Goal: Information Seeking & Learning: Learn about a topic

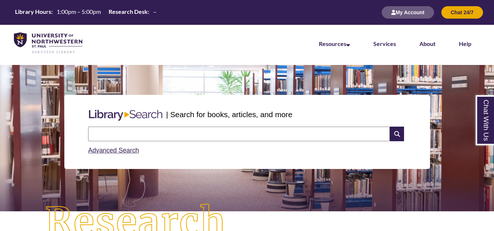
click at [149, 136] on input "text" at bounding box center [239, 134] width 302 height 15
click at [130, 152] on link "Advanced Search" at bounding box center [113, 150] width 51 height 7
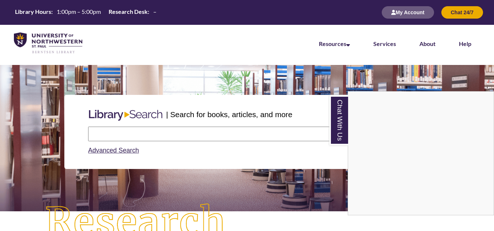
click at [199, 132] on div "Chat With Us" at bounding box center [247, 115] width 494 height 231
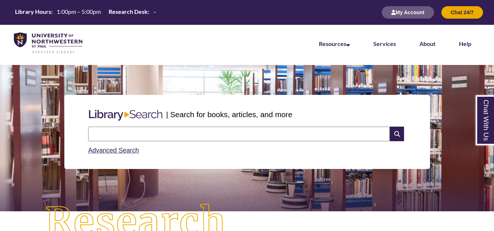
click at [117, 133] on input "text" at bounding box center [239, 134] width 302 height 15
type input "**********"
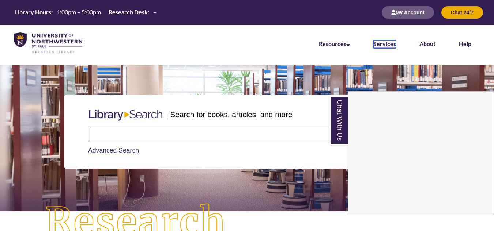
click at [384, 45] on link "Services" at bounding box center [384, 44] width 23 height 8
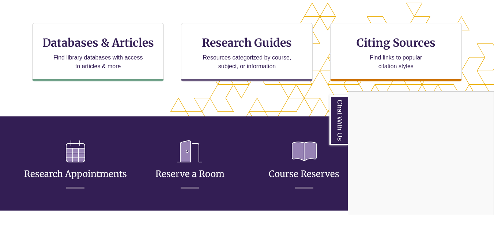
scroll to position [248, 0]
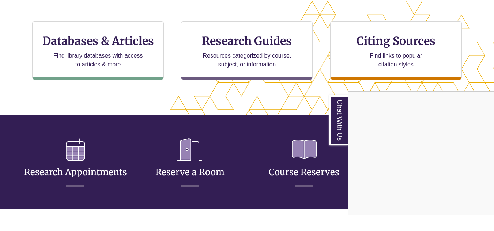
click at [252, 42] on div "Chat With Us" at bounding box center [247, 115] width 494 height 231
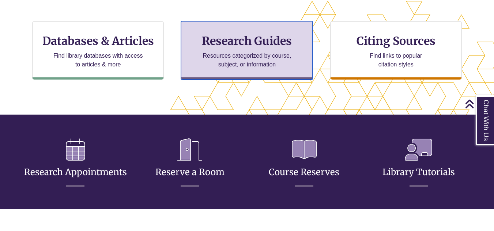
click at [242, 52] on p "Resources categorized by course, subject, or information" at bounding box center [246, 61] width 95 height 18
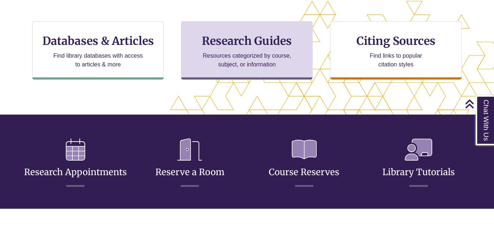
scroll to position [4, 4]
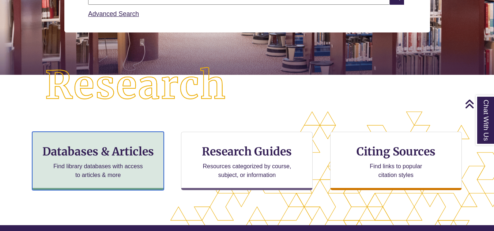
click at [116, 164] on p "Find library databases with access to articles & more" at bounding box center [97, 171] width 95 height 18
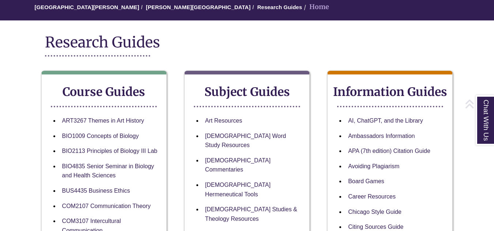
scroll to position [68, 0]
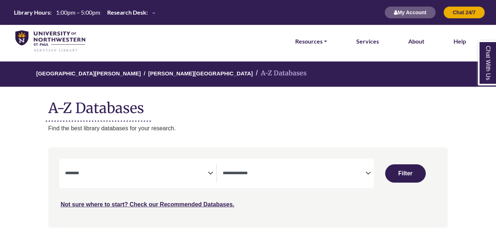
select select "Database Subject Filter"
select select "Database Types Filter"
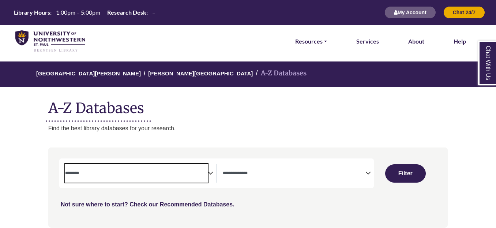
click at [206, 175] on textarea "Search" at bounding box center [136, 174] width 143 height 6
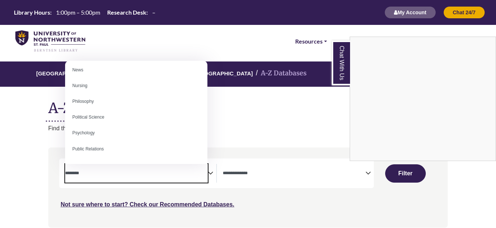
scroll to position [529, 0]
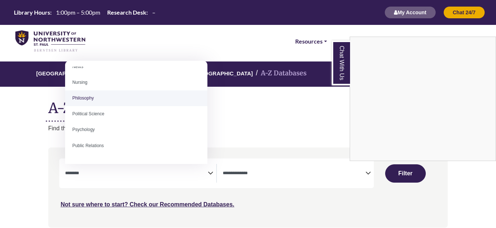
select select "******"
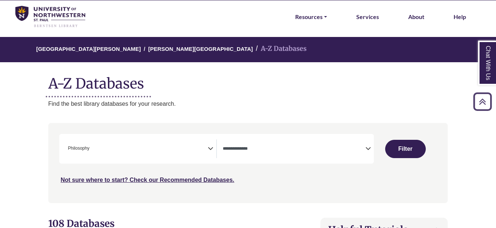
scroll to position [12, 0]
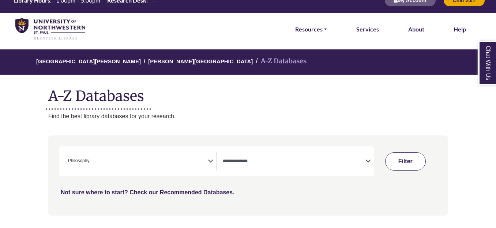
click at [406, 164] on button "Filter" at bounding box center [405, 161] width 41 height 18
click at [424, 158] on button "Filter" at bounding box center [420, 161] width 24 height 23
select select "Database Types Filter"
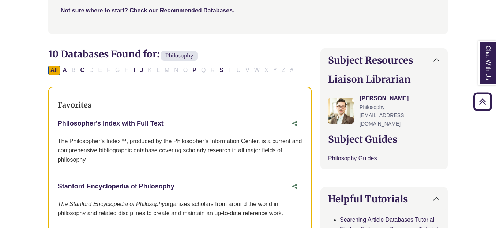
scroll to position [198, 0]
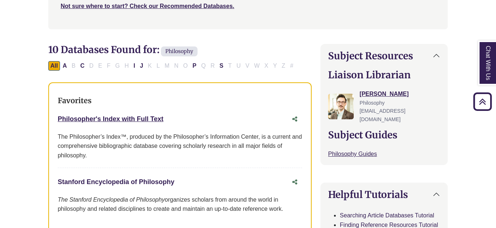
click at [148, 180] on link "Stanford Encyclopedia of Philosophy This link opens in a new window" at bounding box center [116, 181] width 117 height 7
click at [150, 119] on link "Philosopher's Index with Full Text This link opens in a new window" at bounding box center [111, 118] width 106 height 7
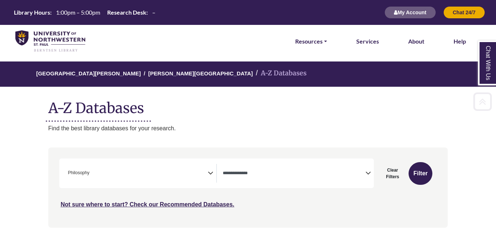
select select "Database Types Filter"
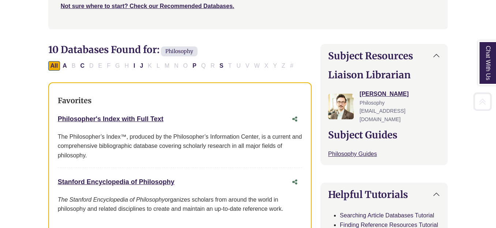
scroll to position [223, 0]
click at [142, 118] on link "Philosopher's Index with Full Text This link opens in a new window" at bounding box center [111, 118] width 106 height 7
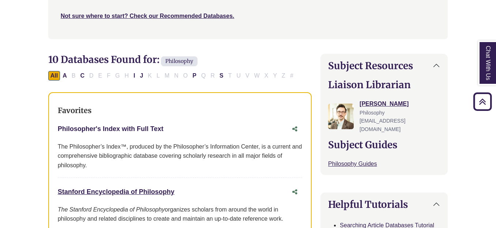
scroll to position [190, 0]
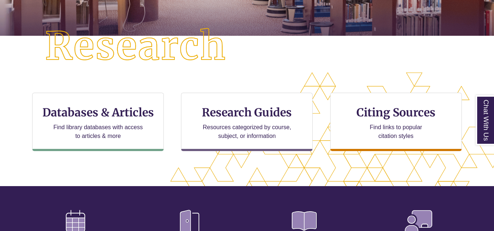
scroll to position [204, 432]
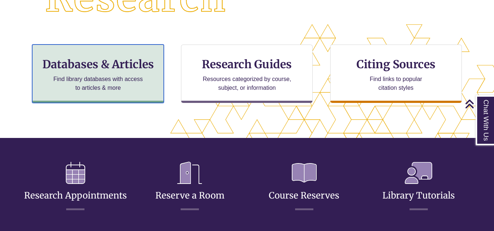
click at [126, 70] on h3 "Databases & Articles" at bounding box center [97, 64] width 119 height 14
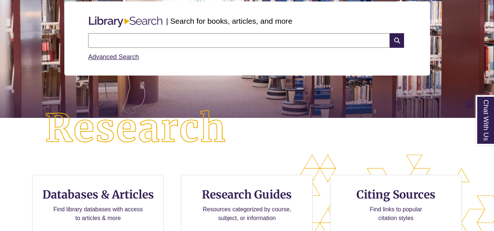
scroll to position [0, 0]
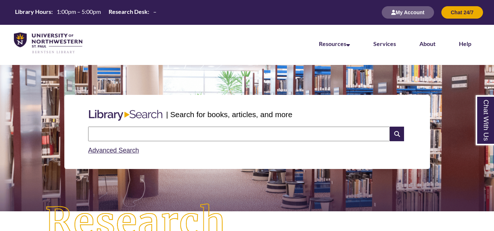
click at [117, 134] on input "text" at bounding box center [239, 134] width 302 height 15
type input "**********"
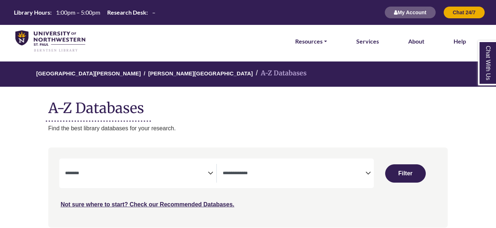
select select "Database Subject Filter"
select select "Database Types Filter"
select select "Database Subject Filter"
select select "Database Types Filter"
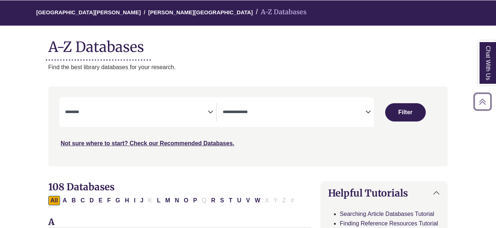
scroll to position [85, 0]
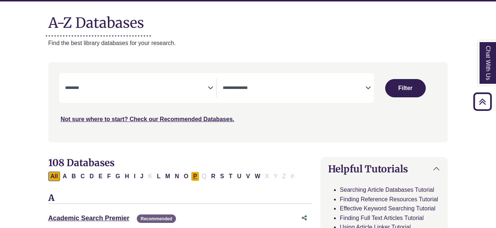
click at [194, 176] on button "P" at bounding box center [195, 176] width 8 height 10
select select "Database Subject Filter"
select select "Database Types Filter"
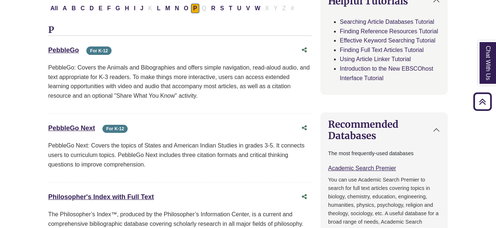
scroll to position [411, 0]
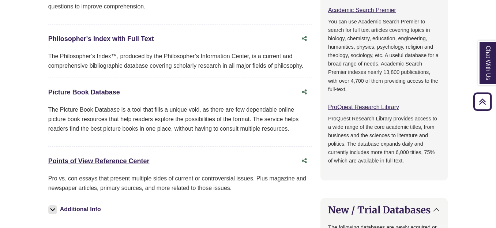
click at [137, 39] on link "Philosopher's Index with Full Text This link opens in a new window" at bounding box center [101, 38] width 106 height 7
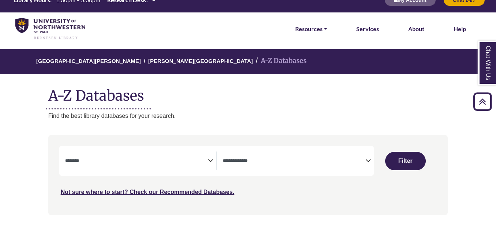
scroll to position [0, 0]
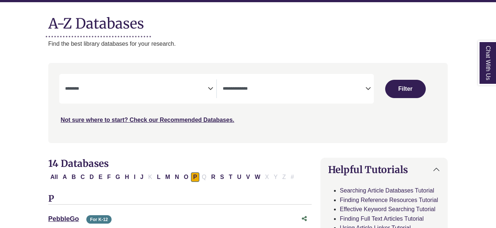
scroll to position [85, 0]
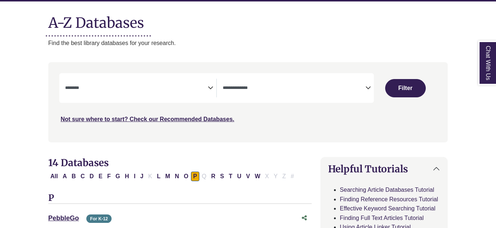
select select "Database Subject Filter"
select select "Database Types Filter"
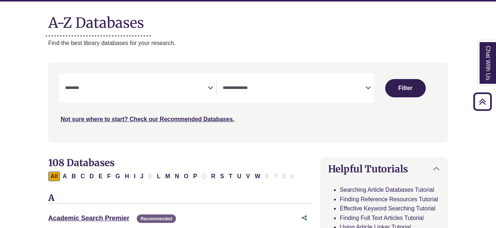
click at [210, 87] on icon "Search filters" at bounding box center [210, 86] width 5 height 11
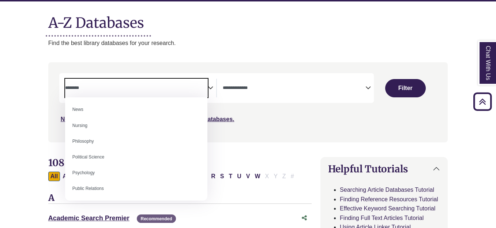
scroll to position [526, 0]
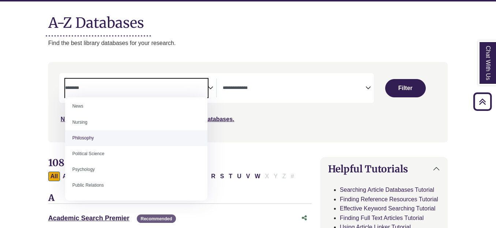
select select "******"
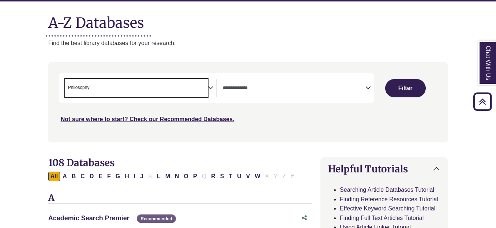
scroll to position [246, 0]
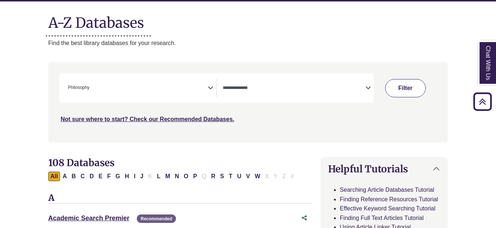
click at [400, 87] on button "Filter" at bounding box center [405, 88] width 41 height 18
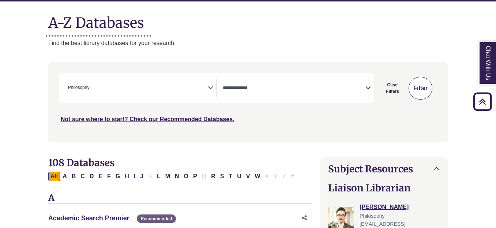
select select "Database Types Filter"
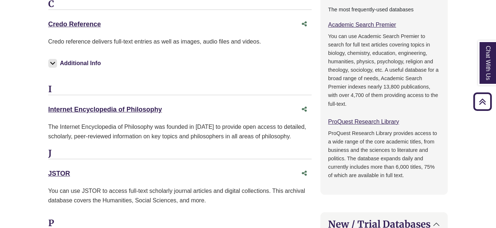
scroll to position [537, 0]
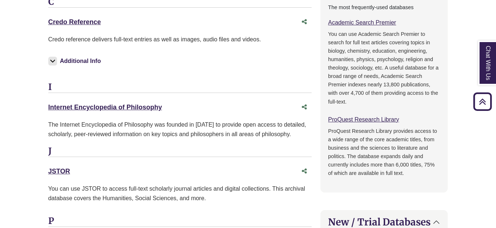
click at [131, 115] on div "Internet Encyclopedia of Philosophy This link opens in a new window The Interne…" at bounding box center [179, 123] width 263 height 46
click at [129, 107] on link "Internet Encyclopedia of Philosophy This link opens in a new window" at bounding box center [105, 106] width 114 height 7
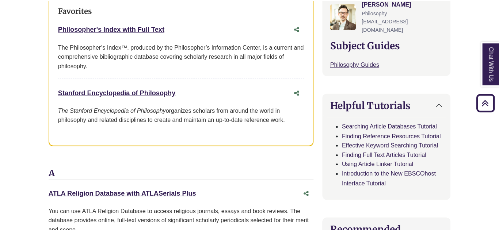
scroll to position [286, 0]
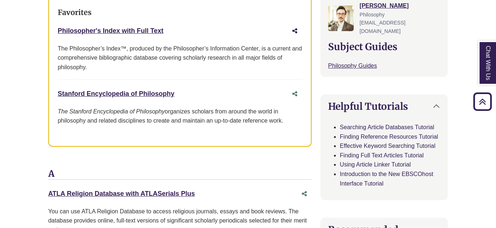
click at [295, 31] on icon "Share this database" at bounding box center [294, 31] width 5 height 6
type input "**********"
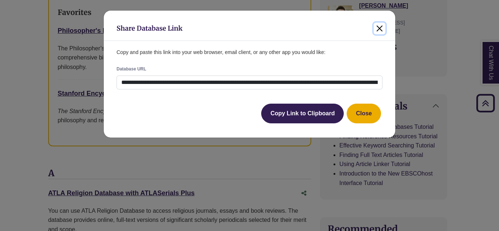
click at [382, 29] on button "Close" at bounding box center [380, 29] width 12 height 12
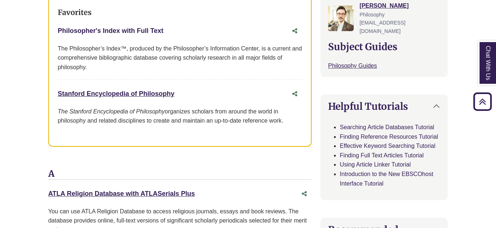
click at [127, 27] on link "Philosopher's Index with Full Text This link opens in a new window" at bounding box center [111, 30] width 106 height 7
click at [298, 32] on button "Share this database" at bounding box center [294, 31] width 15 height 14
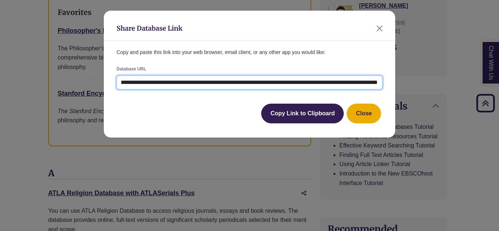
scroll to position [0, 74]
drag, startPoint x: 120, startPoint y: 83, endPoint x: 404, endPoint y: 80, distance: 283.4
click at [404, 80] on div "**********" at bounding box center [249, 115] width 499 height 231
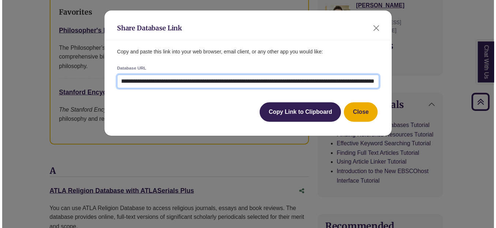
scroll to position [0, 0]
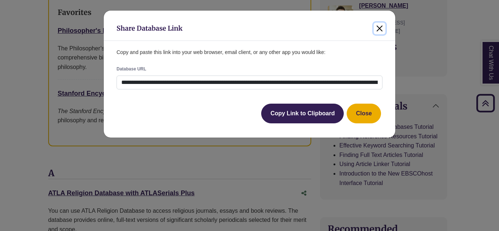
click at [381, 28] on button "Close" at bounding box center [380, 29] width 12 height 12
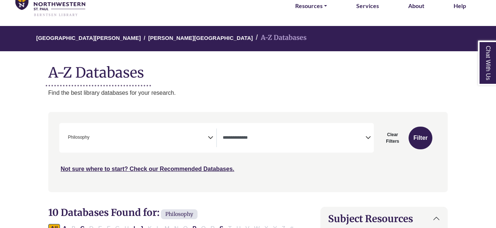
scroll to position [33, 0]
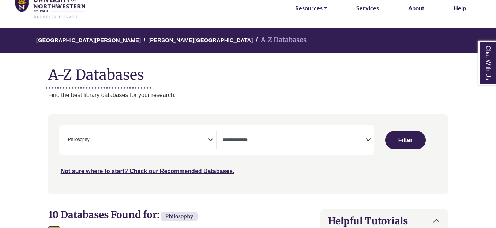
scroll to position [85, 0]
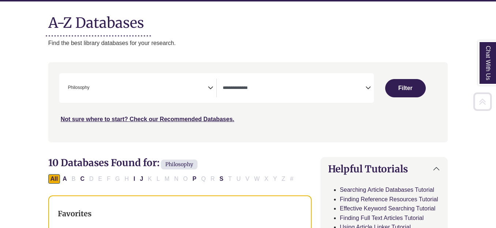
select select "Database Subject Filter"
select select "Database Types Filter"
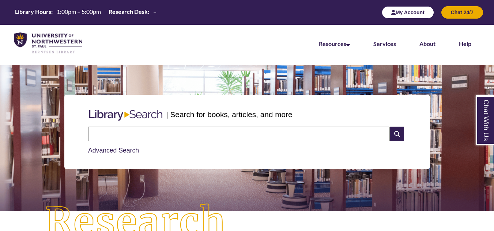
click at [416, 12] on button "My Account" at bounding box center [408, 12] width 52 height 12
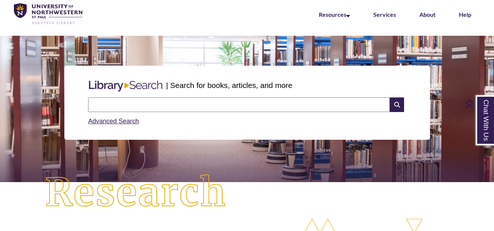
scroll to position [27, 0]
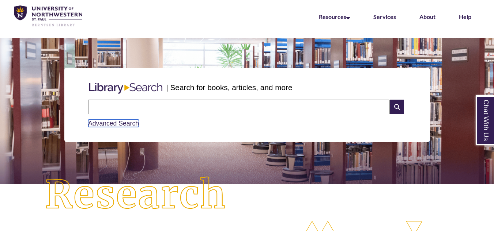
click at [127, 122] on link "Advanced Search" at bounding box center [113, 123] width 51 height 7
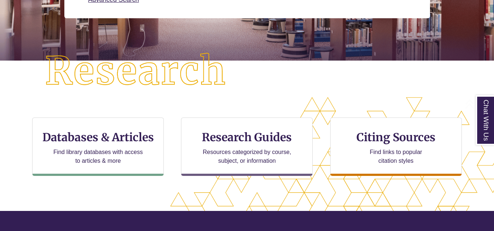
scroll to position [163, 0]
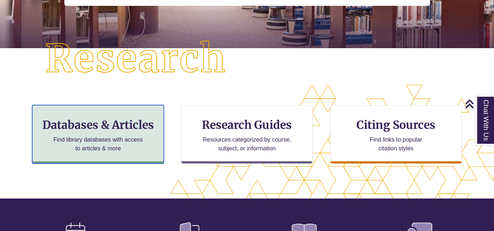
click at [116, 124] on h3 "Databases & Articles" at bounding box center [97, 125] width 119 height 14
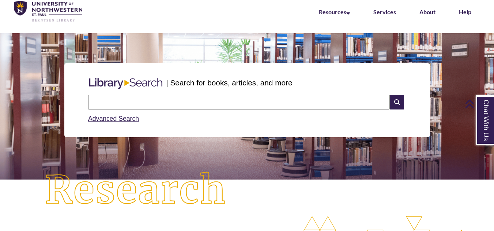
scroll to position [0, 0]
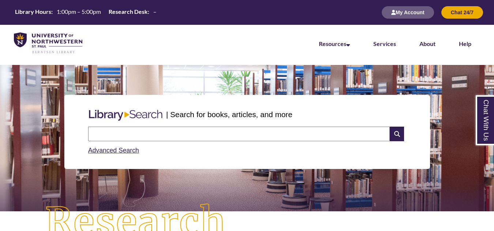
click at [103, 135] on input "text" at bounding box center [239, 134] width 302 height 15
paste input "**********"
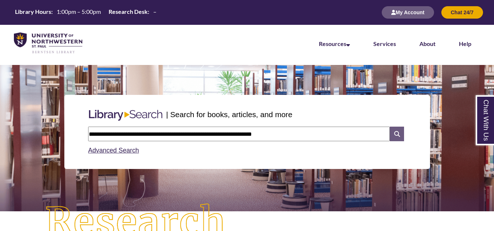
type input "**********"
click at [398, 136] on icon at bounding box center [397, 134] width 14 height 15
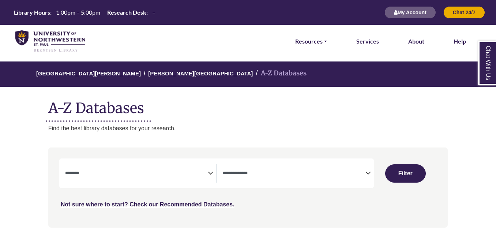
select select "Database Subject Filter"
select select "Database Types Filter"
select select "Database Subject Filter"
select select "Database Types Filter"
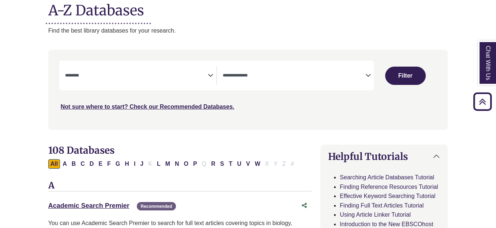
scroll to position [85, 0]
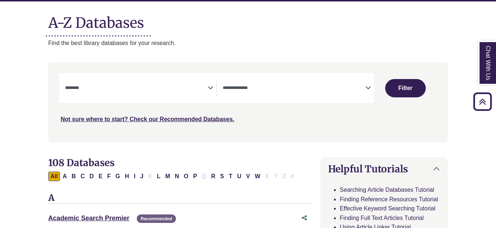
click at [212, 89] on icon "Search filters" at bounding box center [210, 86] width 5 height 11
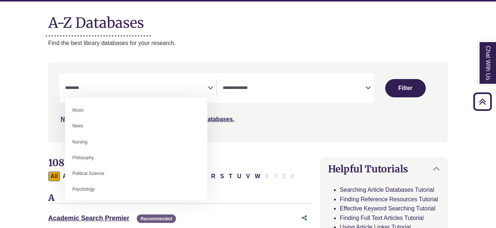
scroll to position [522, 0]
select select "******"
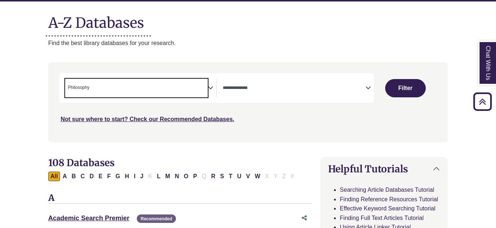
scroll to position [246, 0]
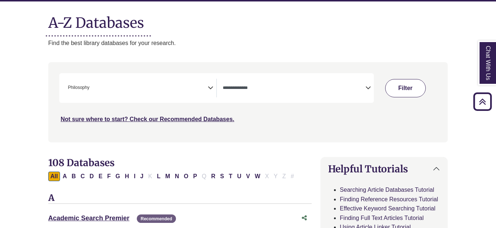
click at [414, 84] on button "Filter" at bounding box center [405, 88] width 41 height 18
select select "Database Types Filter"
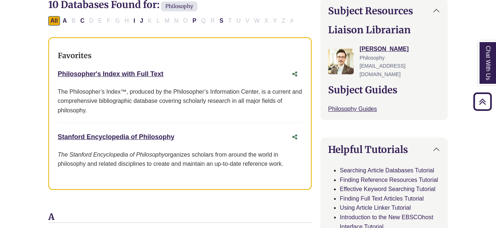
scroll to position [248, 0]
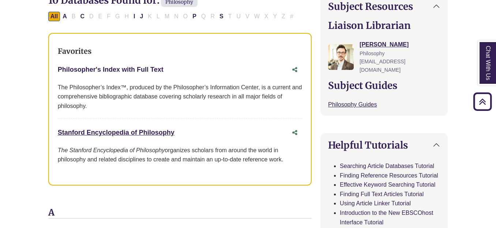
click at [137, 72] on link "Philosopher's Index with Full Text This link opens in a new window" at bounding box center [111, 69] width 106 height 7
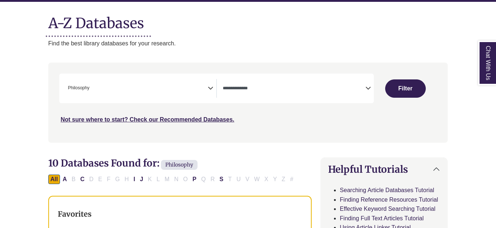
select select "Database Subject Filter"
select select "Database Types Filter"
